Goal: Check status

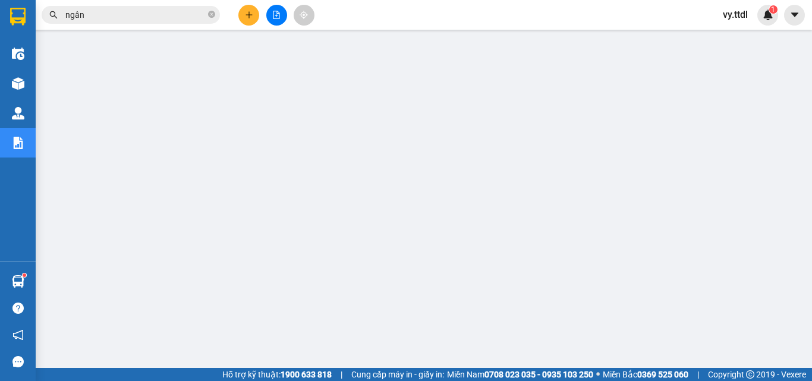
click at [267, 12] on button at bounding box center [276, 15] width 21 height 21
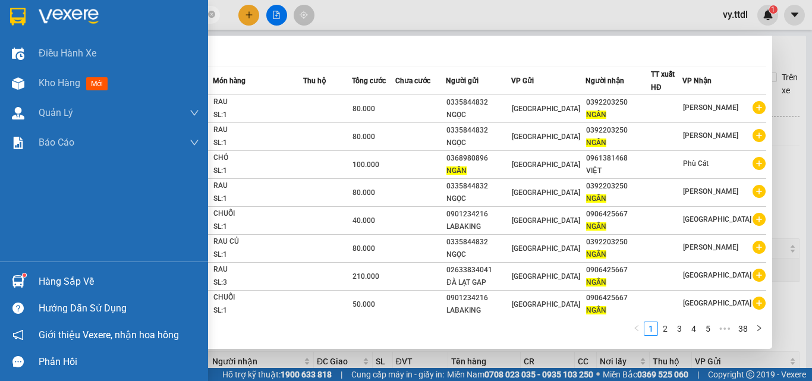
drag, startPoint x: 181, startPoint y: 10, endPoint x: 0, endPoint y: 16, distance: 180.8
click at [0, 16] on section "Kết quả tìm kiếm ( 379 ) Bộ lọc Mã ĐH Trạng thái Món hàng Thu hộ Tổng cước Chưa…" at bounding box center [406, 190] width 812 height 381
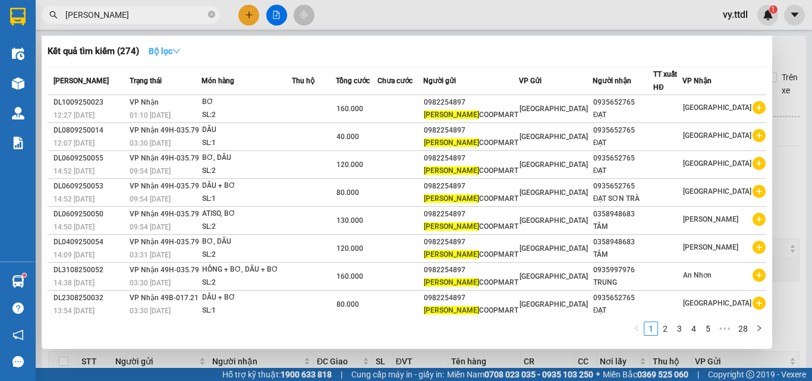
type input "[PERSON_NAME]"
click at [177, 53] on icon "down" at bounding box center [176, 51] width 8 height 8
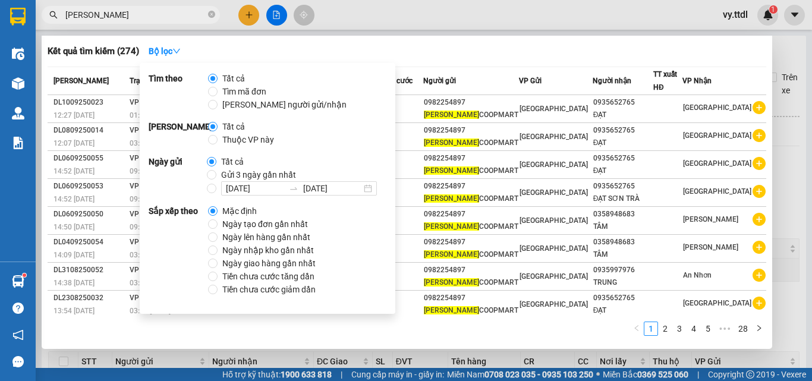
click at [254, 224] on span "Ngày tạo đơn gần nhất" at bounding box center [265, 224] width 95 height 13
click at [218, 224] on input "Ngày tạo đơn gần nhất" at bounding box center [213, 224] width 10 height 10
radio input "true"
radio input "false"
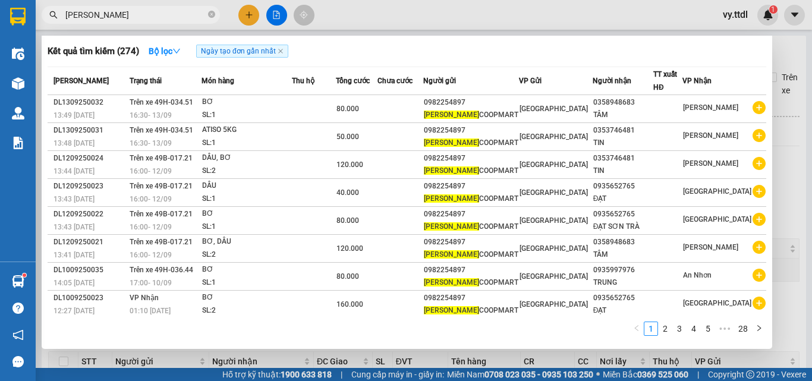
click at [492, 40] on div "Kết quả tìm kiếm ( 274 ) Bộ lọc Ngày tạo đơn gần nhất Mã ĐH Trạng thái Món hàng…" at bounding box center [407, 192] width 731 height 313
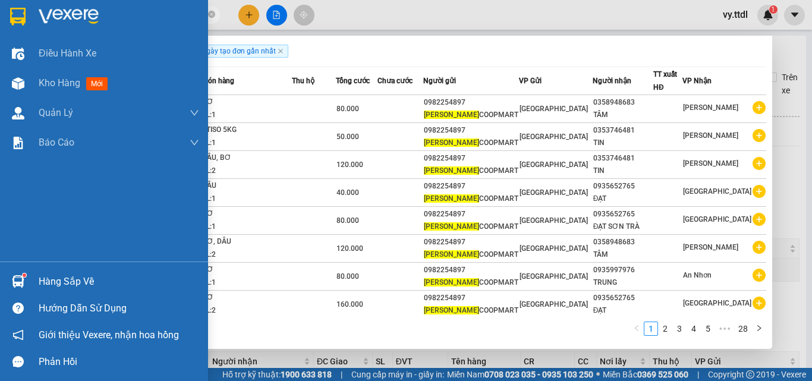
drag, startPoint x: 156, startPoint y: 16, endPoint x: 0, endPoint y: 14, distance: 155.8
click at [0, 14] on section "Kết quả tìm kiếm ( 274 ) Bộ lọc Ngày tạo đơn gần nhất Mã ĐH Trạng thái Món hàng…" at bounding box center [406, 190] width 812 height 381
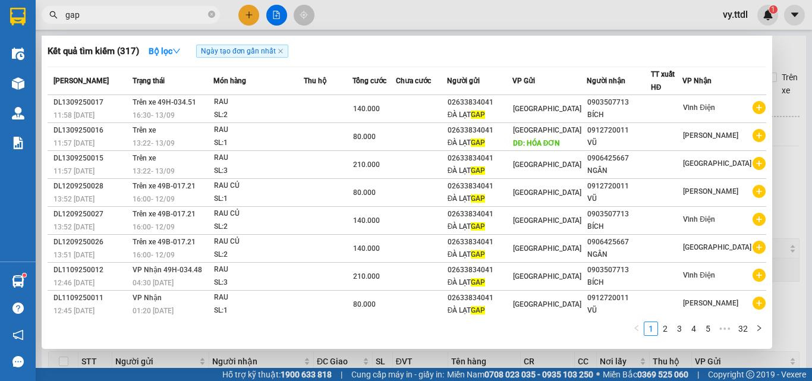
type input "gap"
click at [321, 323] on div "1 2 3 4 5 ••• 32" at bounding box center [407, 332] width 719 height 21
drag, startPoint x: 141, startPoint y: 20, endPoint x: 43, endPoint y: 30, distance: 98.0
click at [43, 26] on div "Kết quả tìm kiếm ( 317 ) Bộ lọc Ngày tạo đơn gần nhất Mã ĐH Trạng thái Món hàng…" at bounding box center [116, 15] width 232 height 21
